Goal: Navigation & Orientation: Go to known website

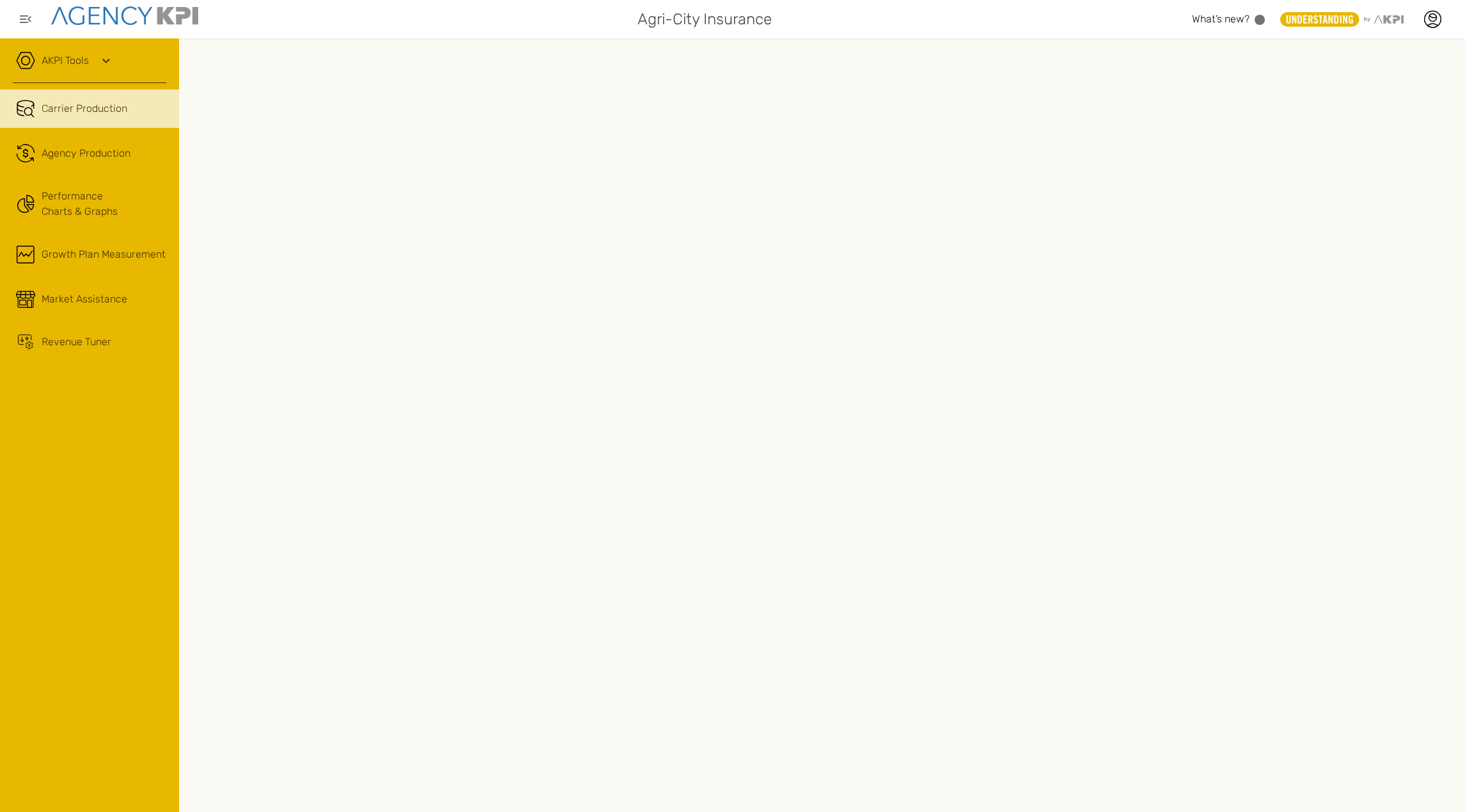
click at [479, 34] on div "Agri-City Insurance What’s new? .st0{fill:#949698;} .st1{fill:rgb(232,183,0);} …" at bounding box center [732, 19] width 1465 height 39
click at [433, 35] on div "Agri-City Insurance What’s new? .st0{fill:#949698;} .st1{fill:rgb(232,183,0);} …" at bounding box center [732, 19] width 1465 height 39
